Goal: Task Accomplishment & Management: Manage account settings

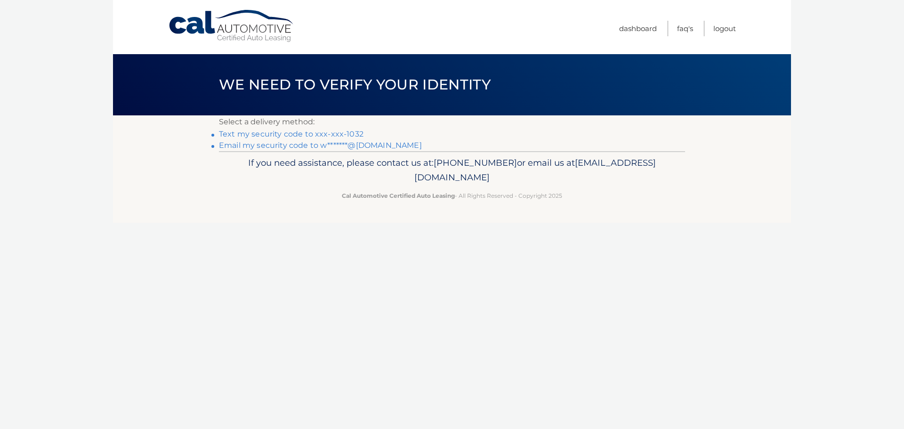
click at [310, 135] on link "Text my security code to xxx-xxx-1032" at bounding box center [291, 133] width 145 height 9
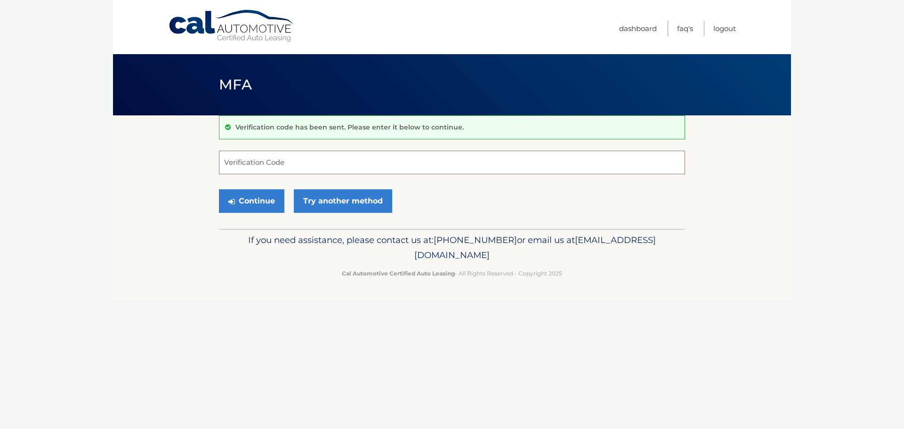
click at [274, 157] on input "Verification Code" at bounding box center [452, 163] width 466 height 24
type input "856432"
click at [219, 189] on button "Continue" at bounding box center [251, 201] width 65 height 24
click at [270, 203] on button "Continue" at bounding box center [251, 201] width 65 height 24
click at [278, 155] on input "Verification Code" at bounding box center [452, 163] width 466 height 24
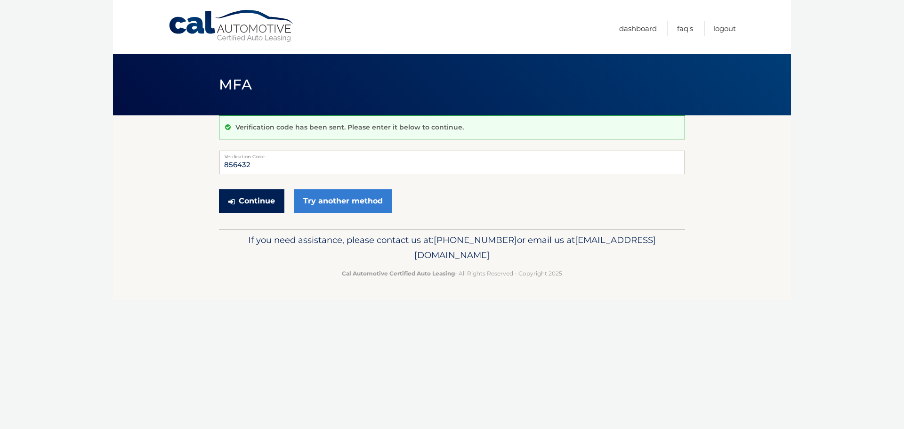
type input "856432"
click at [260, 200] on button "Continue" at bounding box center [251, 201] width 65 height 24
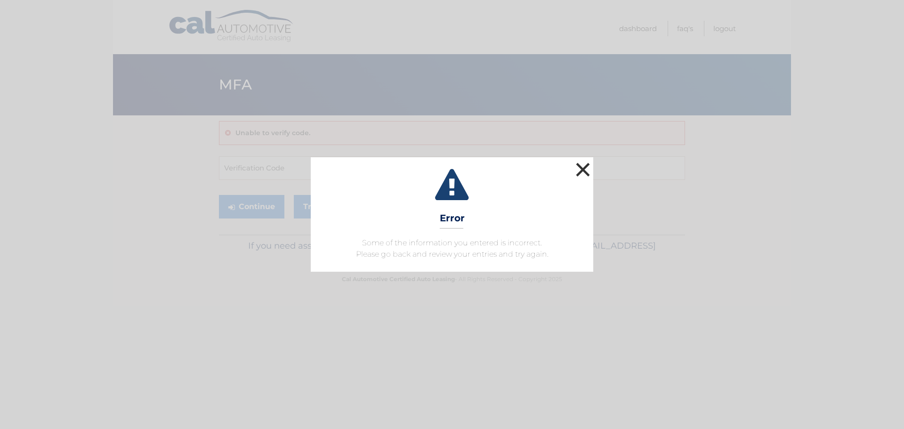
click at [581, 172] on button "×" at bounding box center [582, 169] width 19 height 19
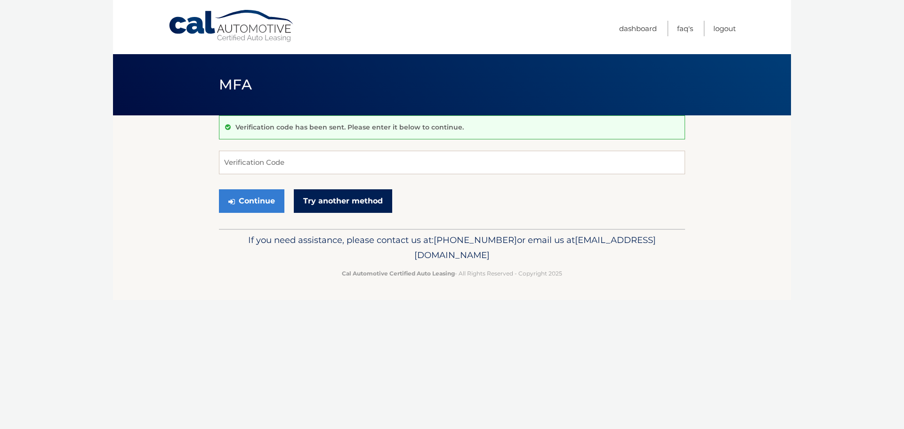
click at [306, 194] on link "Try another method" at bounding box center [343, 201] width 98 height 24
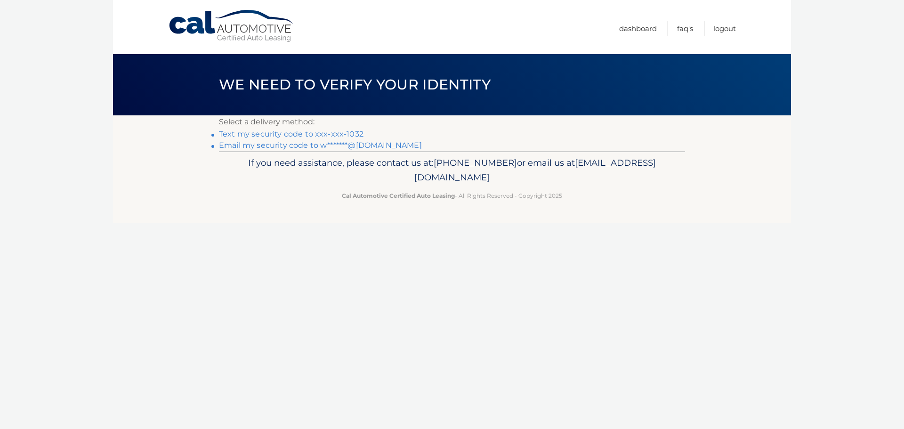
click at [275, 136] on link "Text my security code to xxx-xxx-1032" at bounding box center [291, 133] width 145 height 9
click at [198, 38] on link "Cal Automotive" at bounding box center [231, 25] width 127 height 33
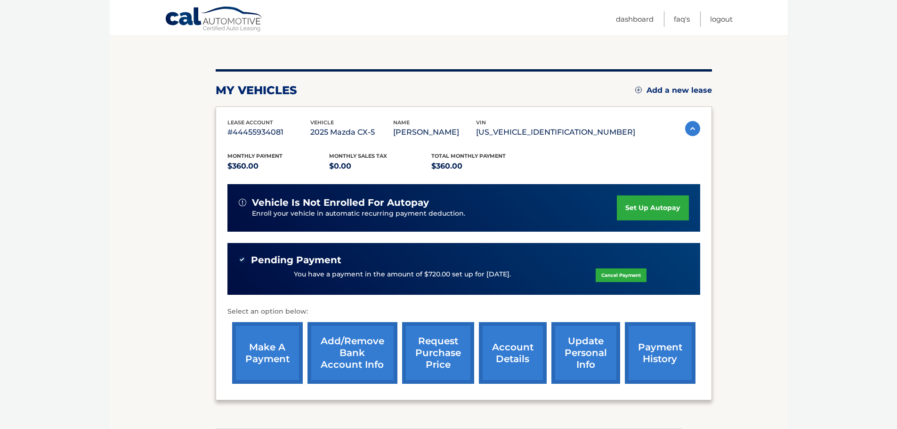
scroll to position [110, 0]
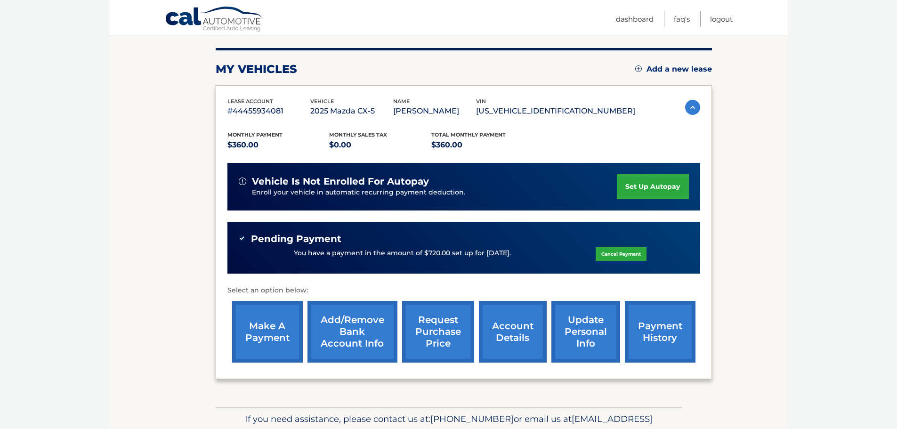
click at [652, 179] on link "set up autopay" at bounding box center [653, 186] width 72 height 25
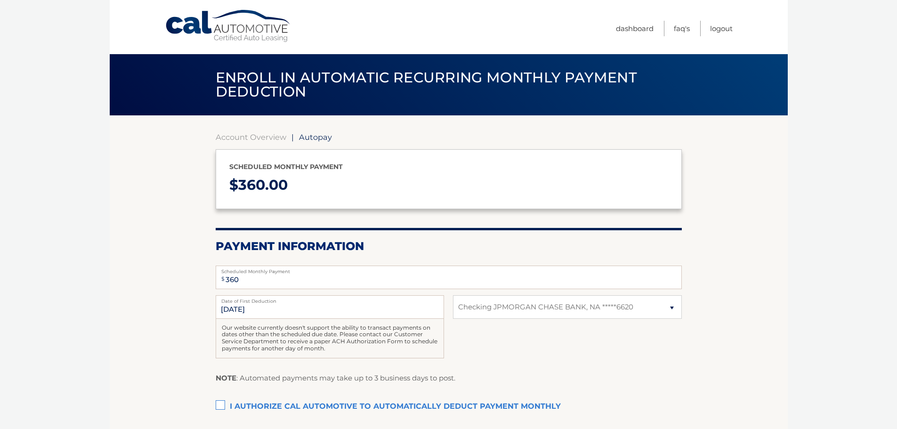
select select "YTllYWJjNTItMjA5Ny00YWQ5LWJjZjYtMzM4ZTEyNTRmMWRj"
click at [652, 179] on p "$ 360.00" at bounding box center [448, 185] width 439 height 25
